Goal: Task Accomplishment & Management: Manage account settings

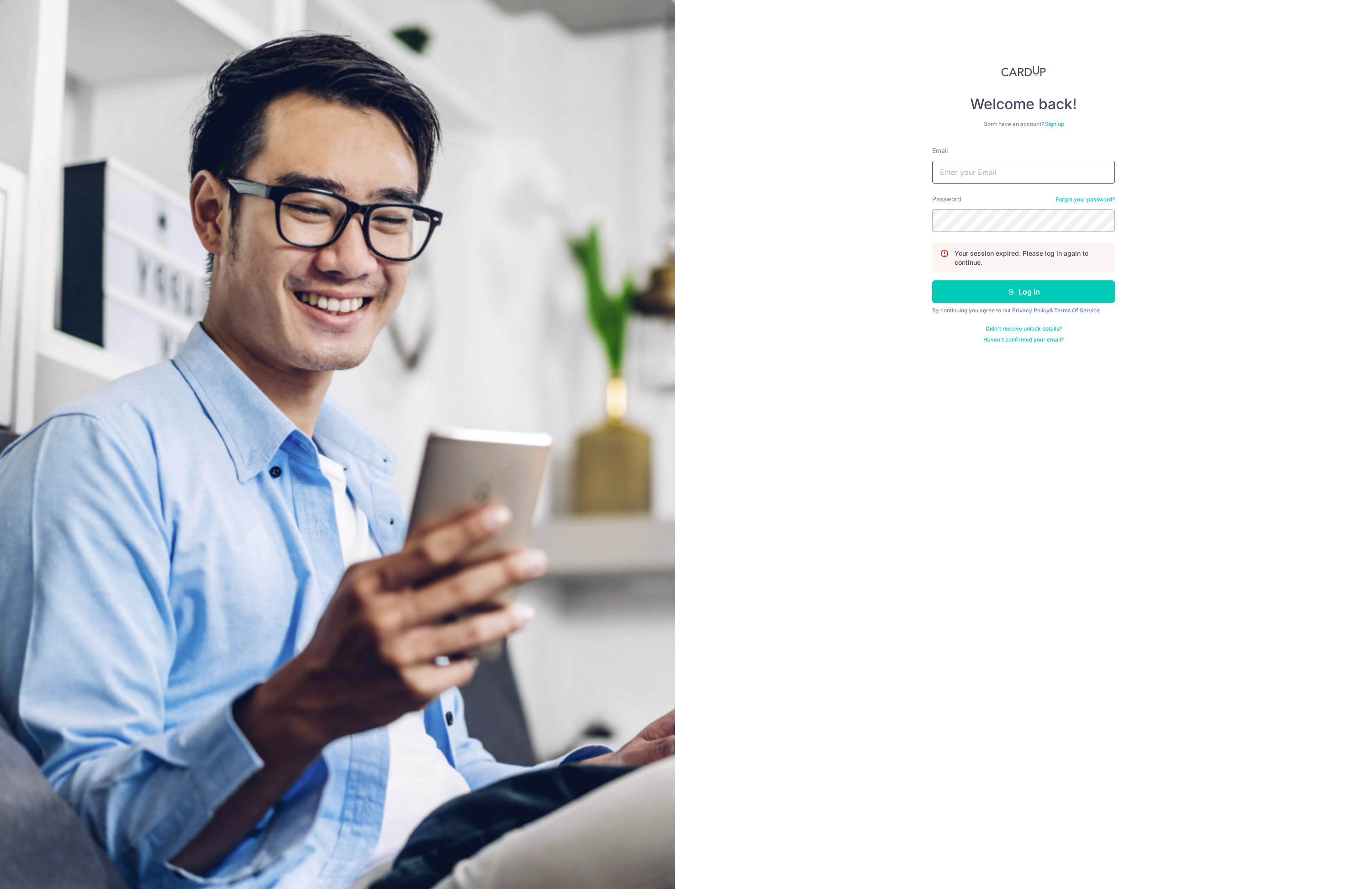
type input "[EMAIL_ADDRESS][DOMAIN_NAME]"
click at [1016, 287] on button "Log in" at bounding box center [1023, 292] width 183 height 23
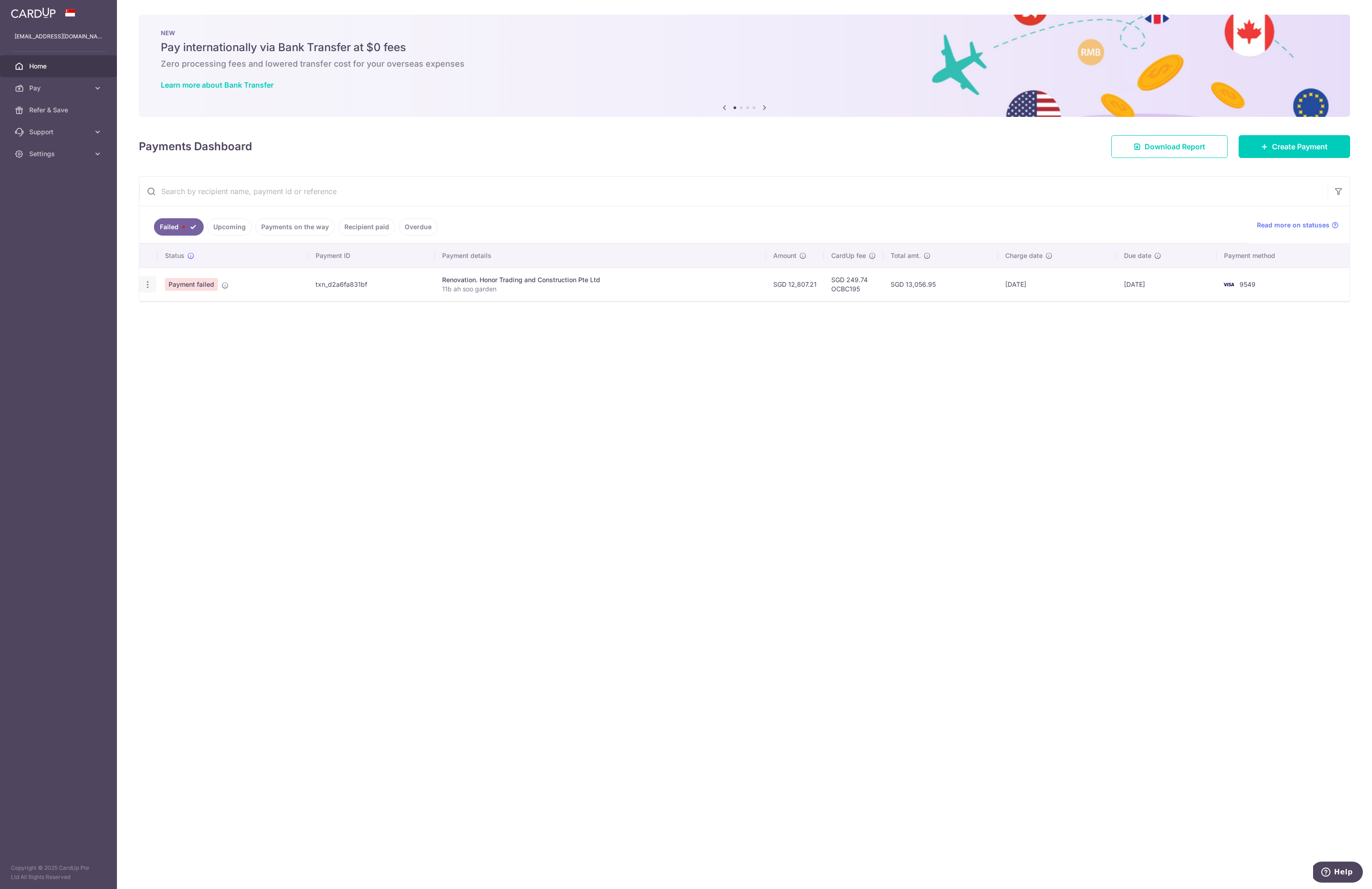
click at [149, 287] on icon "button" at bounding box center [147, 284] width 9 height 9
click at [161, 304] on link "Update payment" at bounding box center [187, 309] width 95 height 22
radio input "true"
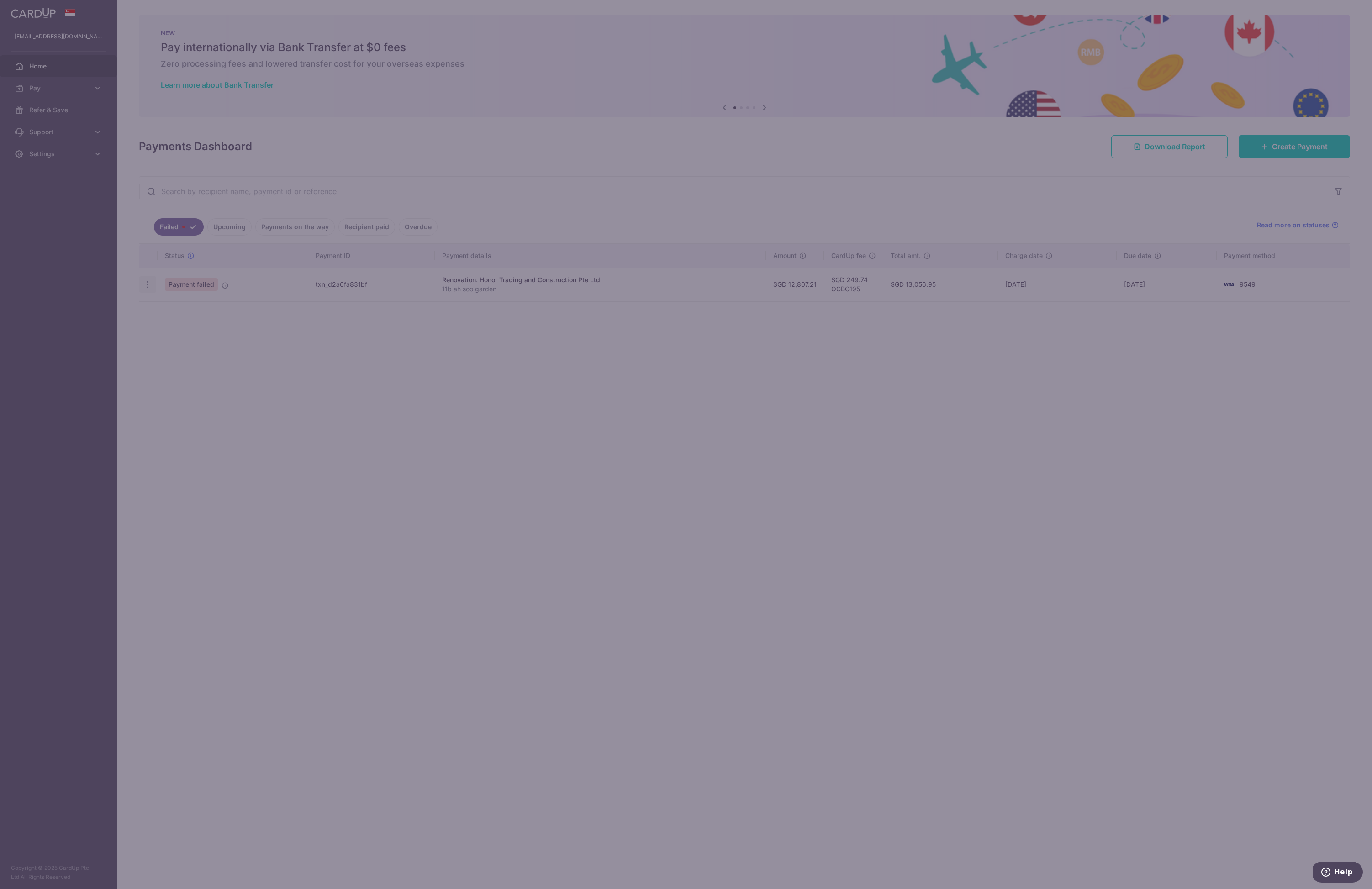
type input "12,807.21"
type input "11b ah soo garden"
type input "Progress payment 6"
type input "OCBC195"
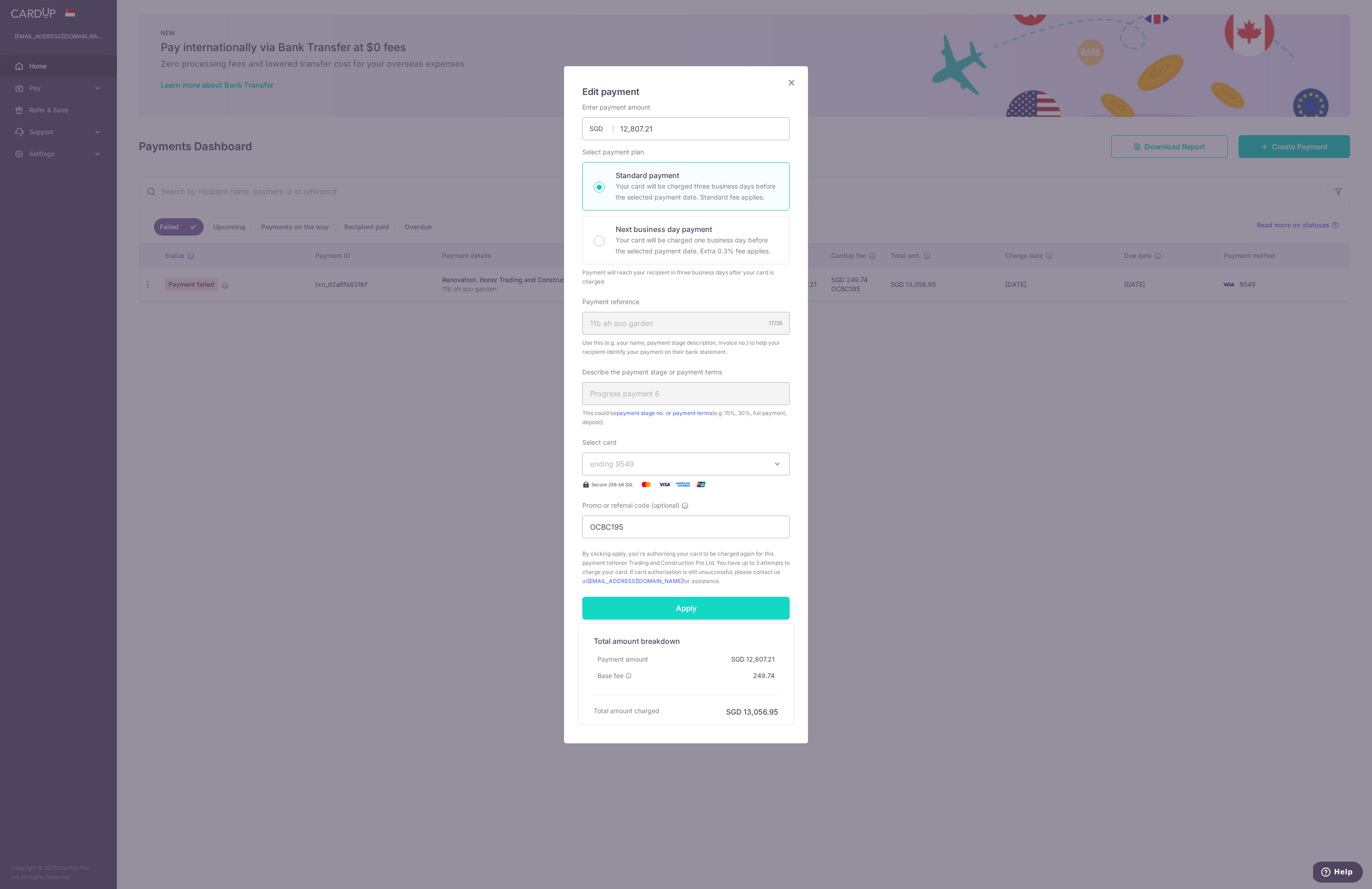
click at [729, 614] on input "Apply" at bounding box center [686, 608] width 207 height 23
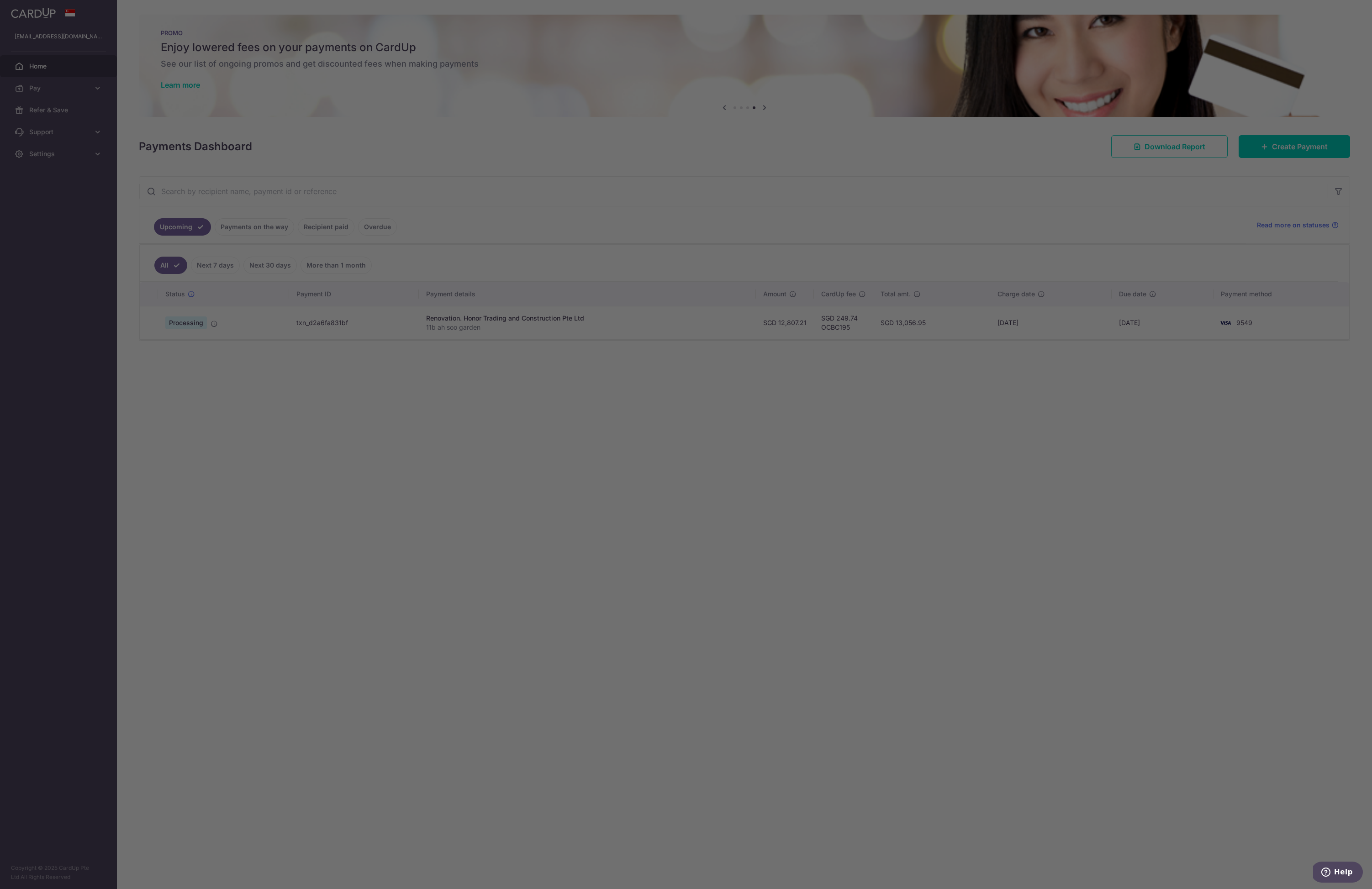
click at [1017, 606] on div at bounding box center [693, 449] width 1386 height 897
